Goal: Task Accomplishment & Management: Use online tool/utility

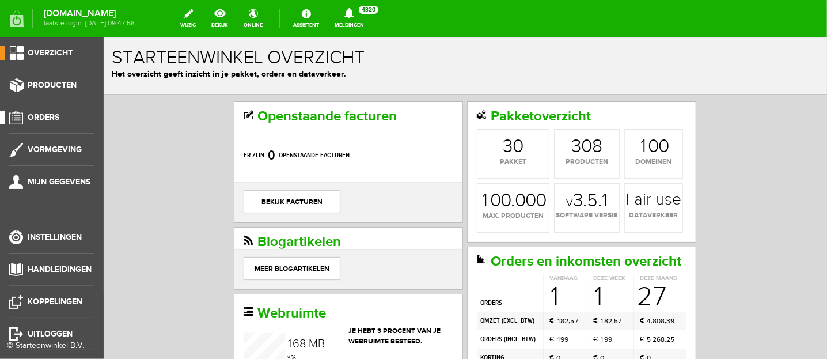
click at [48, 111] on link "Orders" at bounding box center [47, 118] width 94 height 14
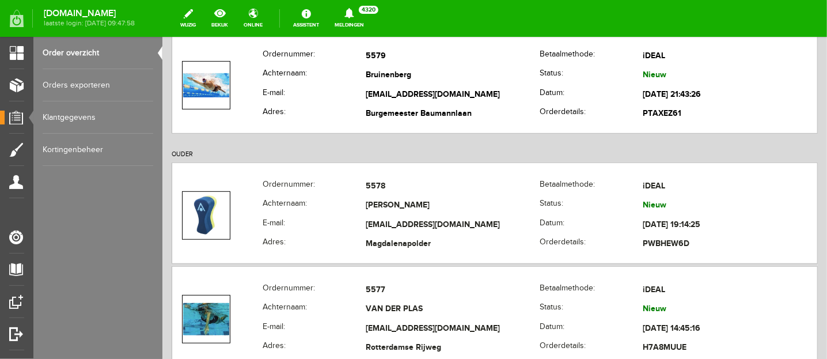
scroll to position [360, 0]
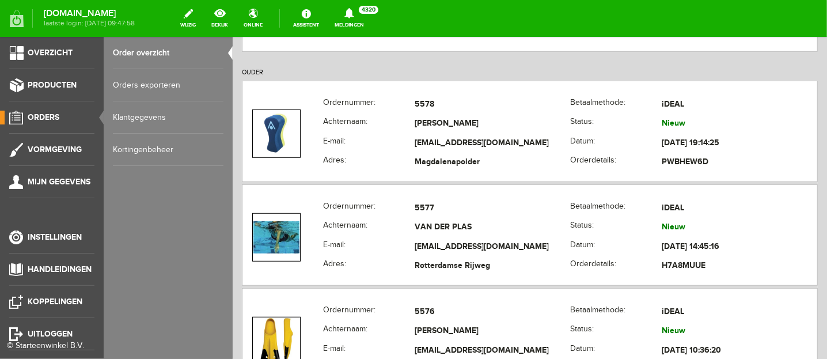
click at [135, 82] on link "Orders exporteren" at bounding box center [168, 85] width 111 height 32
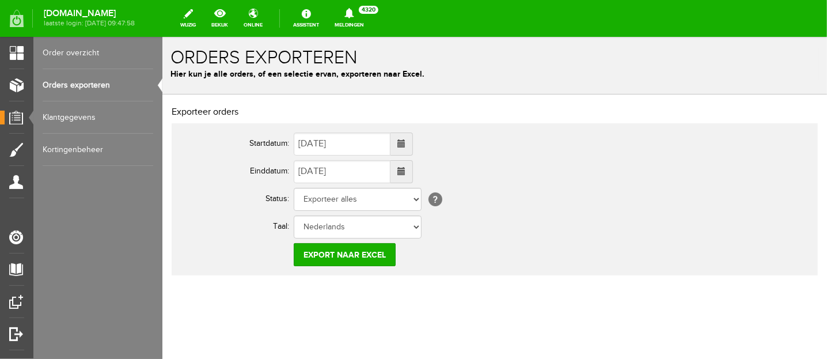
click at [405, 146] on span at bounding box center [401, 143] width 8 height 8
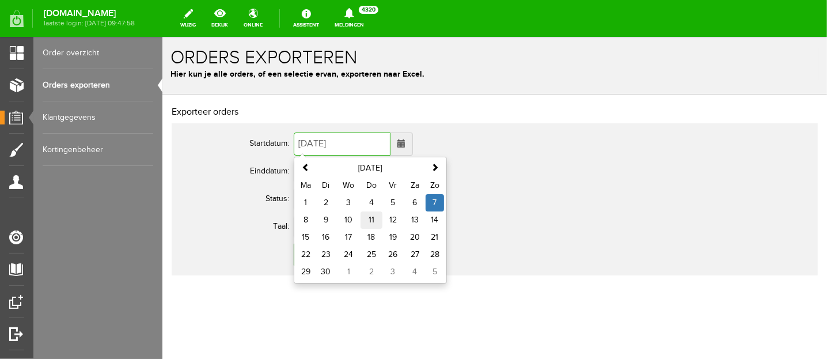
click at [379, 216] on td "11" at bounding box center [371, 219] width 22 height 17
type input "[DATE]"
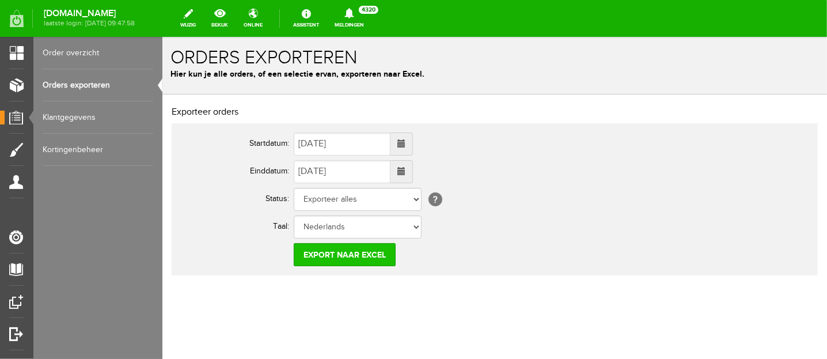
click at [361, 262] on input "Export naar Excel" at bounding box center [344, 254] width 102 height 23
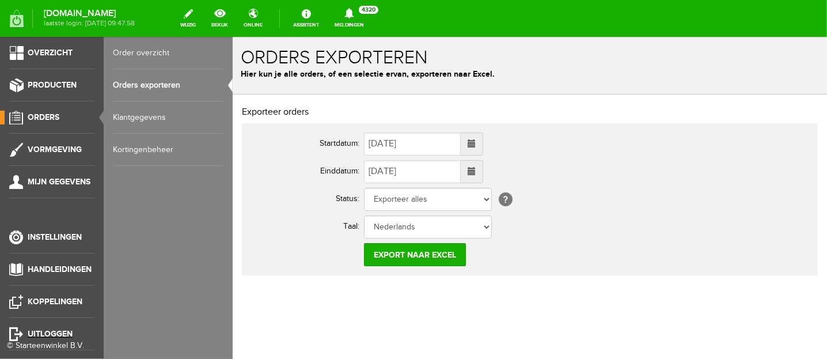
drag, startPoint x: 37, startPoint y: 333, endPoint x: 475, endPoint y: 57, distance: 517.6
click at [37, 332] on span "Uitloggen" at bounding box center [50, 334] width 45 height 10
